Goal: Task Accomplishment & Management: Manage account settings

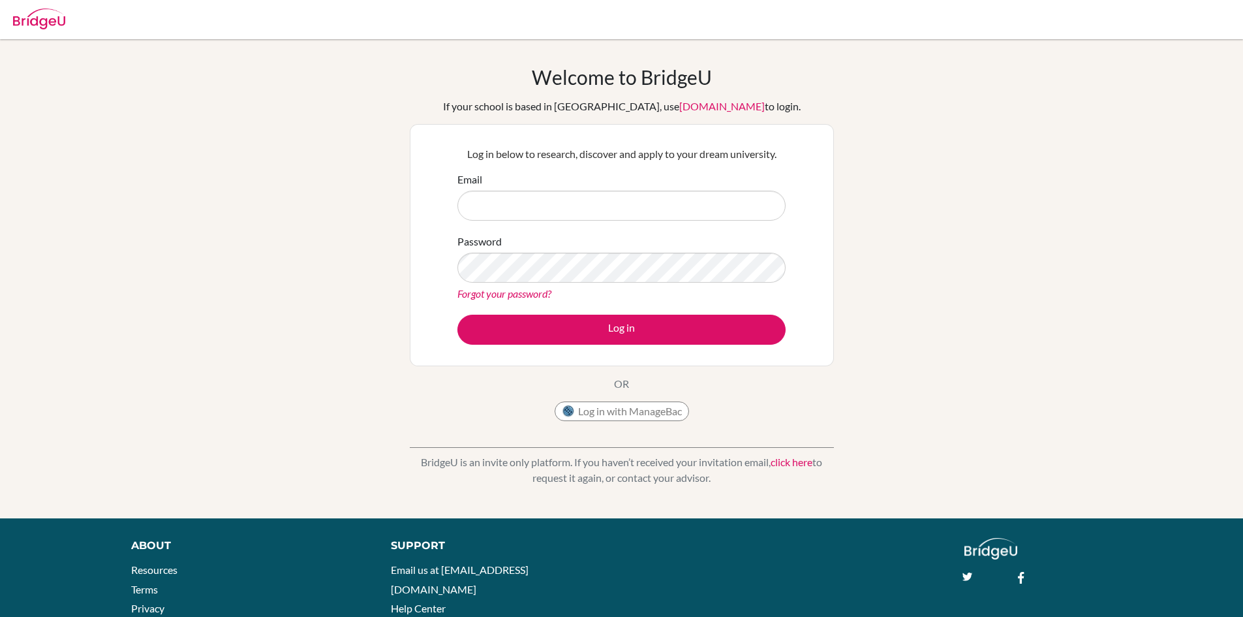
type input "[EMAIL_ADDRESS][DOMAIN_NAME]"
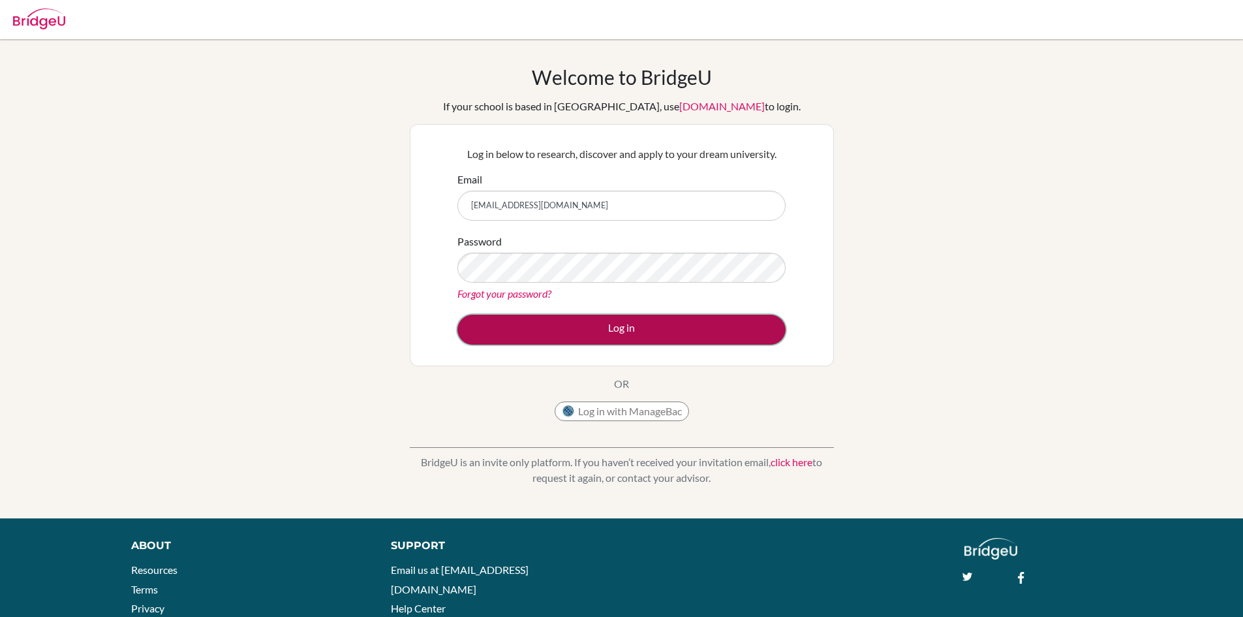
click at [616, 335] on button "Log in" at bounding box center [621, 330] width 328 height 30
click at [628, 328] on button "Log in" at bounding box center [621, 330] width 328 height 30
click at [634, 319] on button "Log in" at bounding box center [621, 330] width 328 height 30
